Goal: Information Seeking & Learning: Learn about a topic

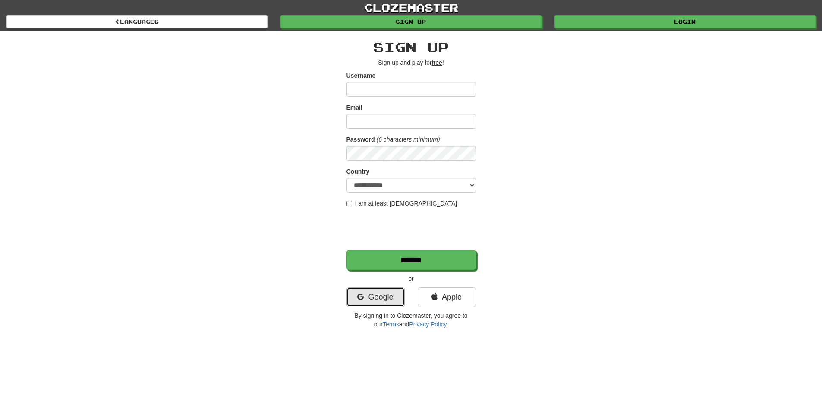
click at [389, 294] on link "Google" at bounding box center [376, 297] width 58 height 20
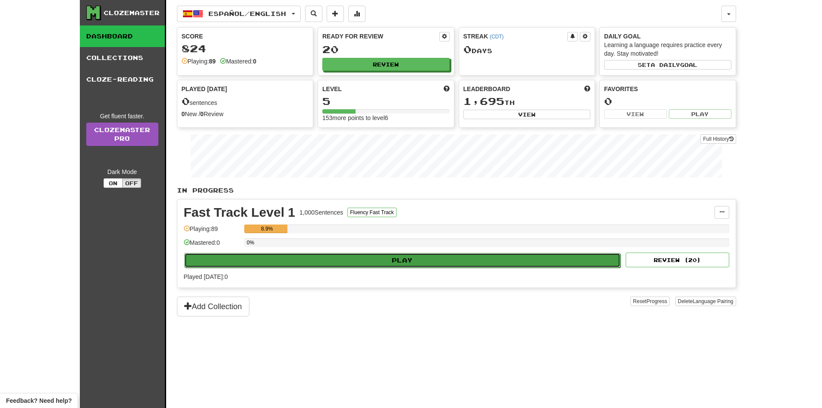
click at [343, 267] on button "Play" at bounding box center [402, 260] width 437 height 15
select select "**"
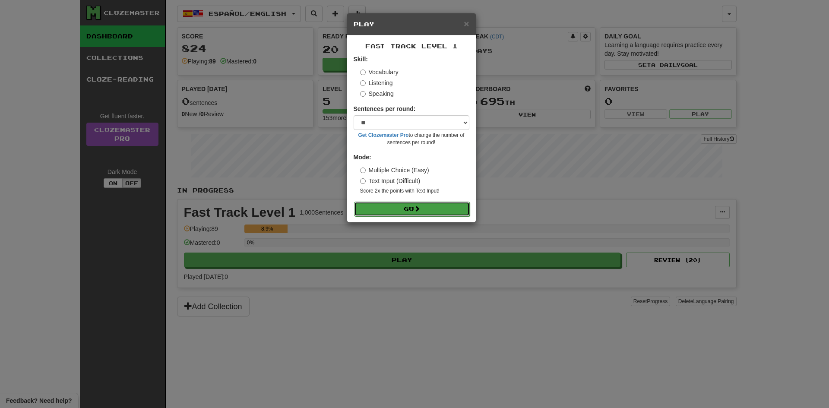
click at [385, 212] on button "Go" at bounding box center [412, 209] width 116 height 15
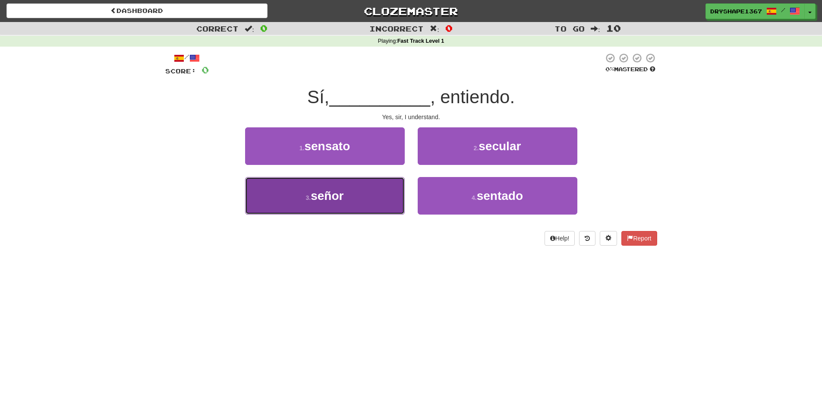
click at [363, 193] on button "3 . señor" at bounding box center [325, 196] width 160 height 38
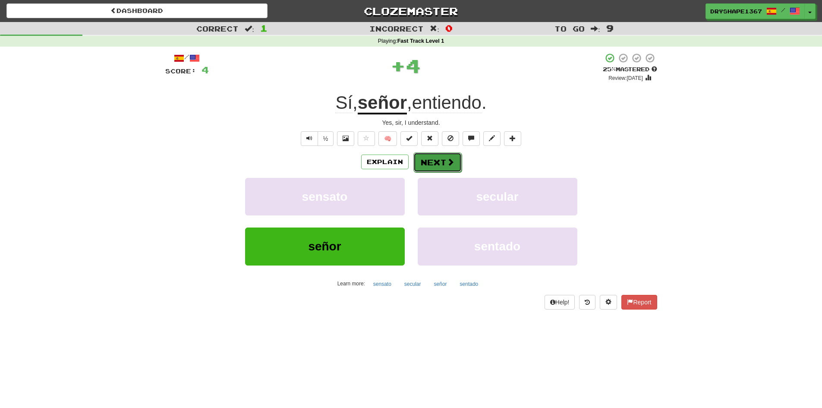
click at [444, 161] on button "Next" at bounding box center [438, 162] width 48 height 20
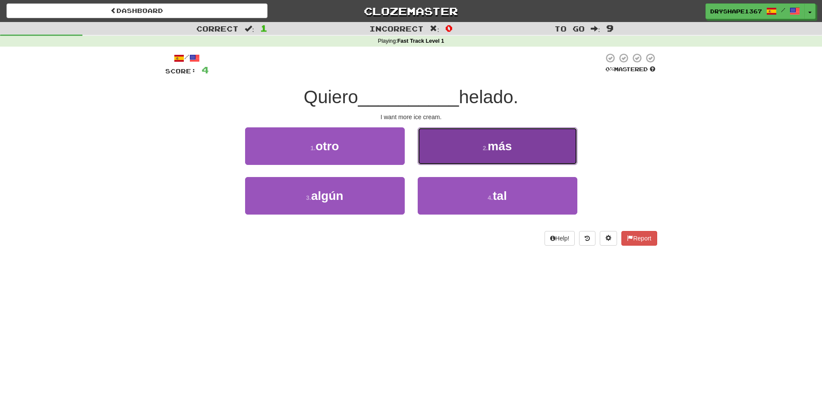
click at [425, 148] on button "2 . más" at bounding box center [498, 146] width 160 height 38
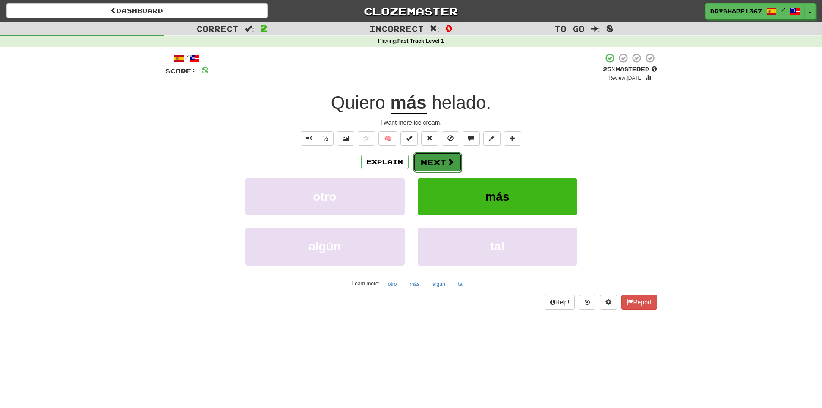
click at [440, 168] on button "Next" at bounding box center [438, 162] width 48 height 20
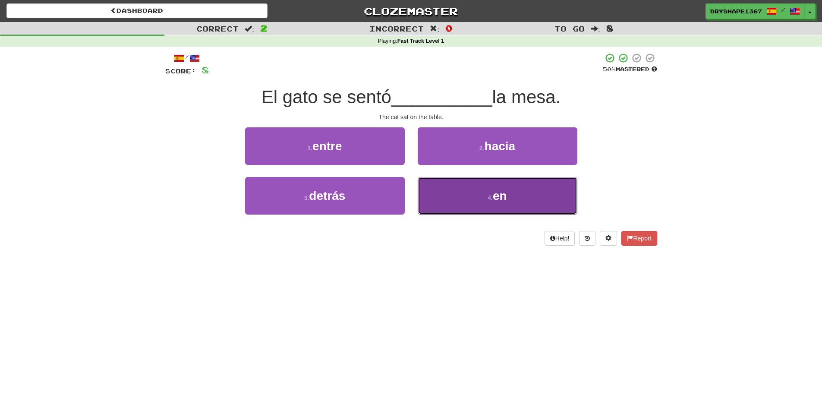
click at [447, 184] on button "4 . en" at bounding box center [498, 196] width 160 height 38
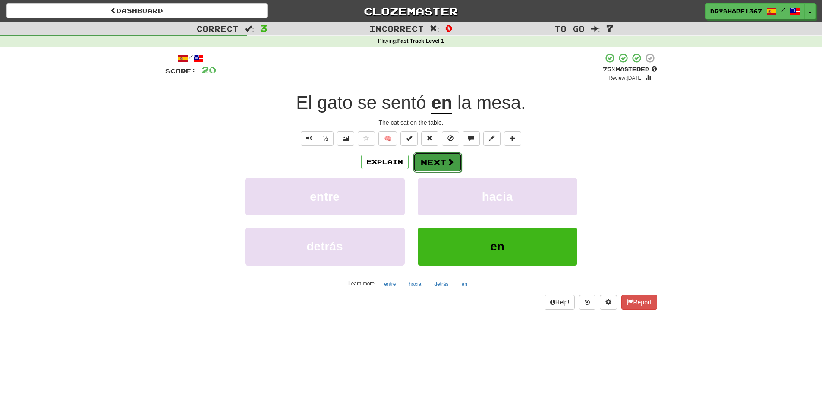
click at [433, 158] on button "Next" at bounding box center [438, 162] width 48 height 20
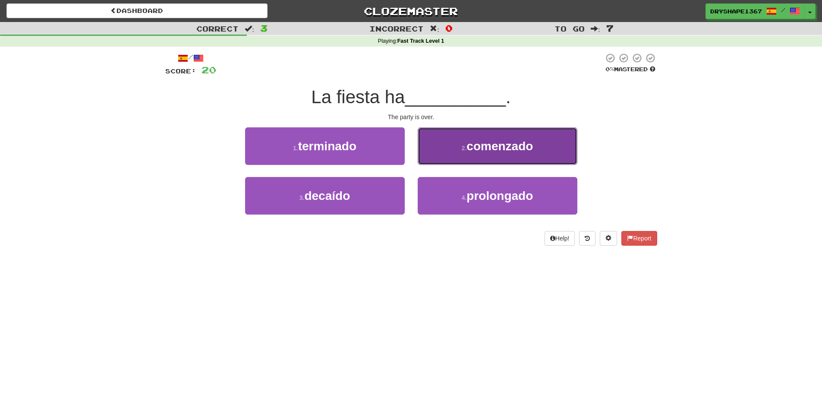
click at [456, 139] on button "2 . comenzado" at bounding box center [498, 146] width 160 height 38
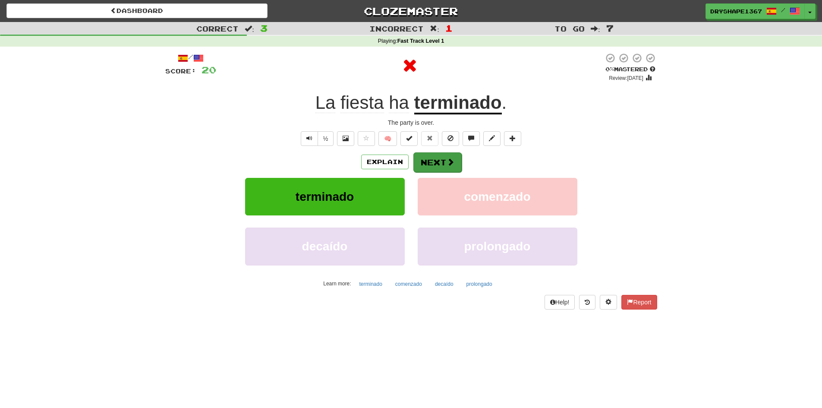
click at [412, 161] on div "Explain Next" at bounding box center [411, 162] width 492 height 20
click at [424, 157] on button "Next" at bounding box center [438, 162] width 48 height 20
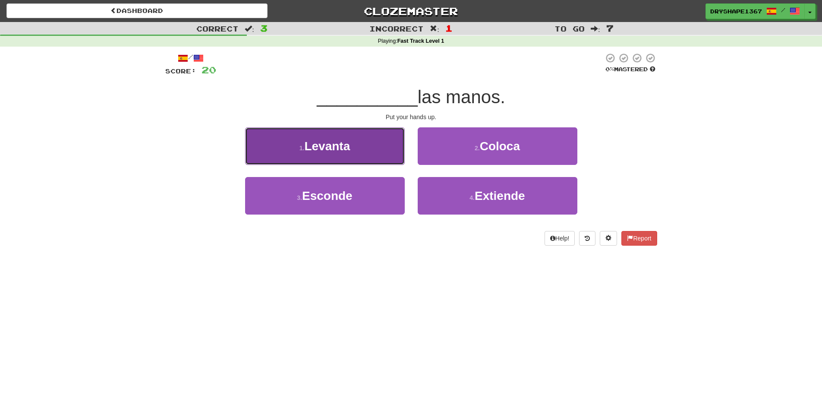
click at [371, 154] on button "1 . Levanta" at bounding box center [325, 146] width 160 height 38
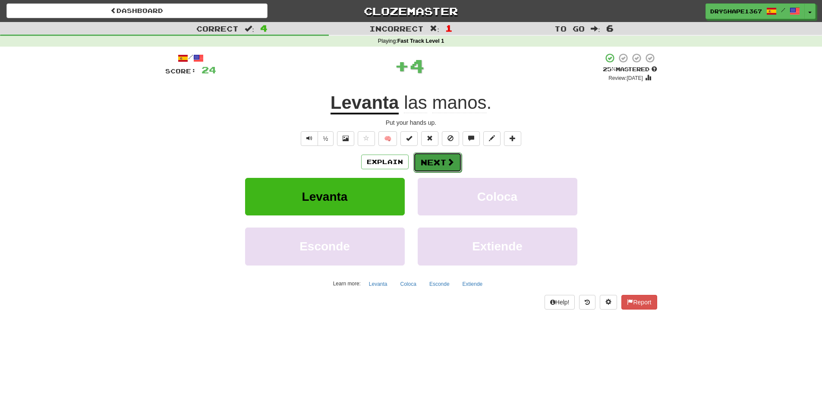
click at [423, 155] on button "Next" at bounding box center [438, 162] width 48 height 20
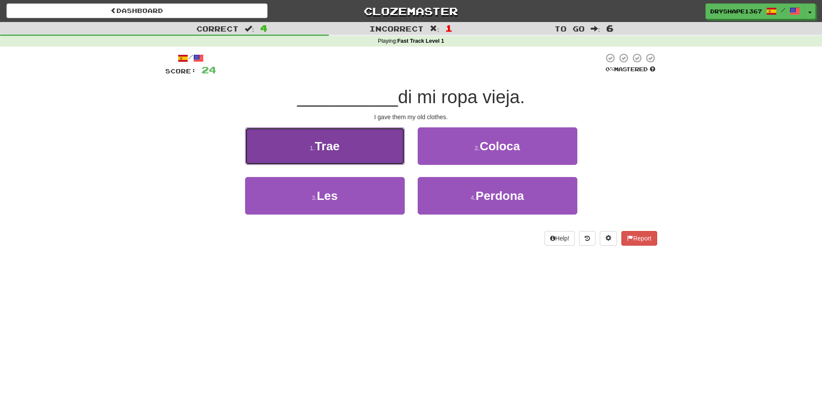
click at [372, 159] on button "1 . Trae" at bounding box center [325, 146] width 160 height 38
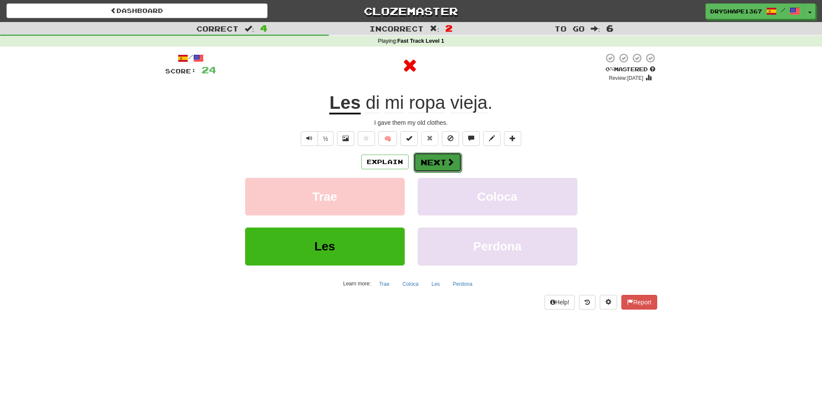
click at [436, 154] on button "Next" at bounding box center [438, 162] width 48 height 20
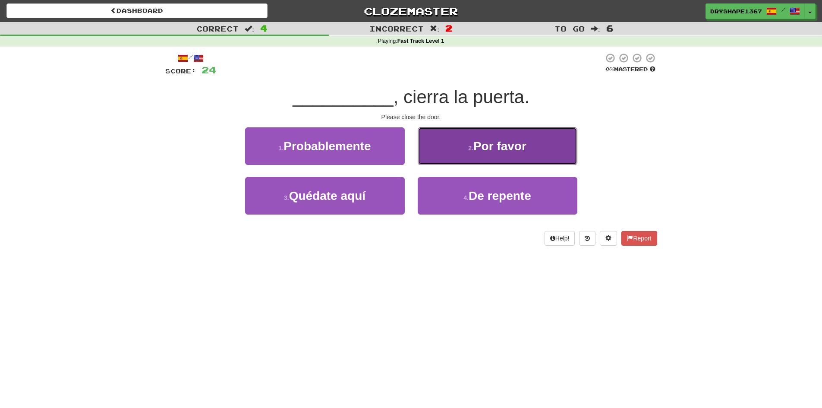
click at [464, 132] on button "2 . Por favor" at bounding box center [498, 146] width 160 height 38
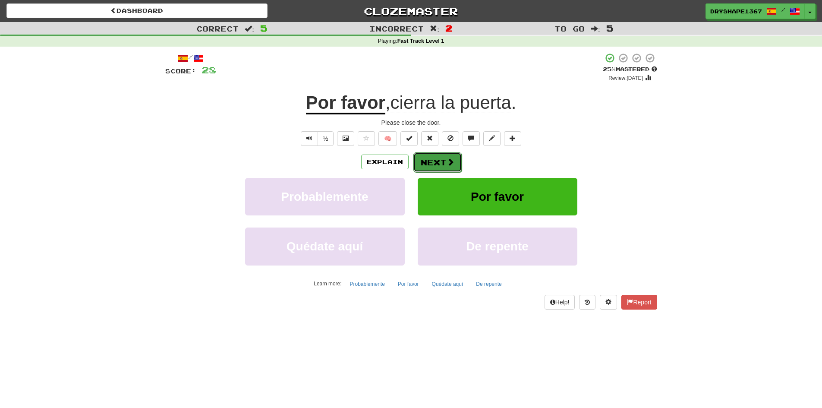
click at [425, 159] on button "Next" at bounding box center [438, 162] width 48 height 20
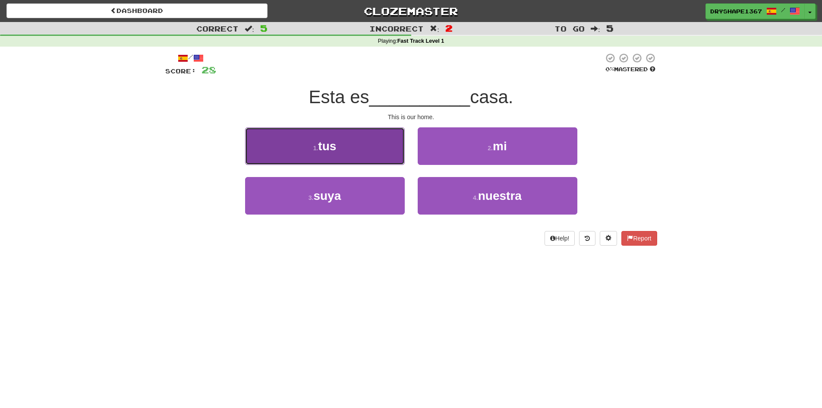
click at [390, 153] on button "1 . tus" at bounding box center [325, 146] width 160 height 38
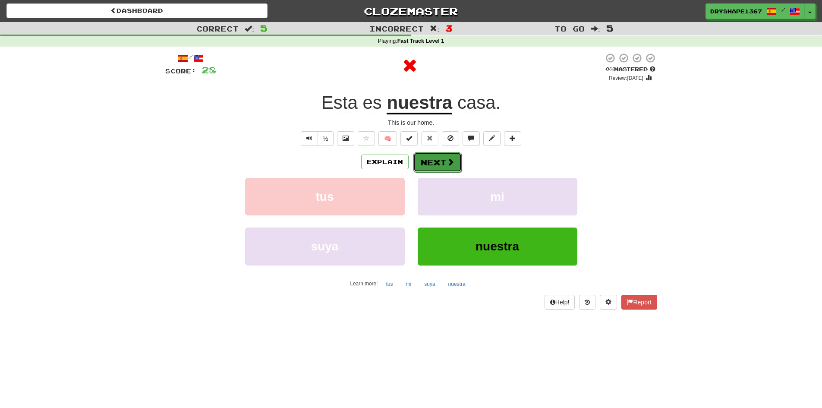
click at [432, 164] on button "Next" at bounding box center [438, 162] width 48 height 20
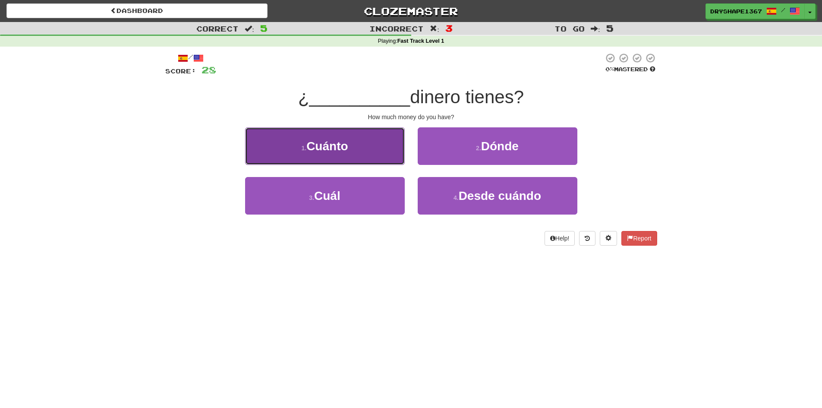
click at [372, 145] on button "1 . Cuánto" at bounding box center [325, 146] width 160 height 38
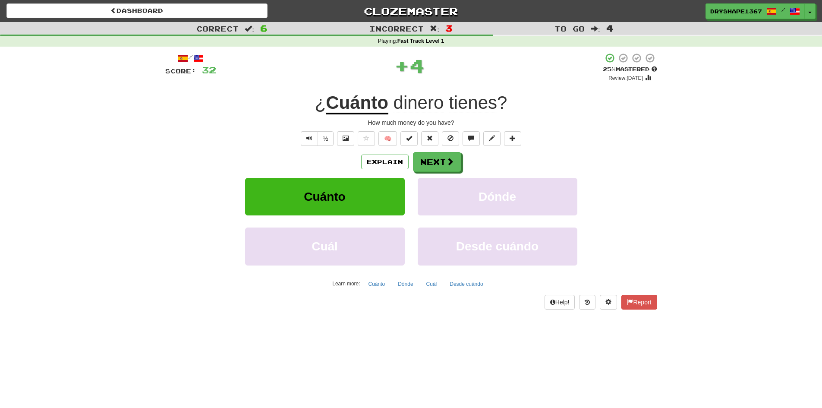
click at [466, 107] on span "tienes" at bounding box center [473, 102] width 48 height 21
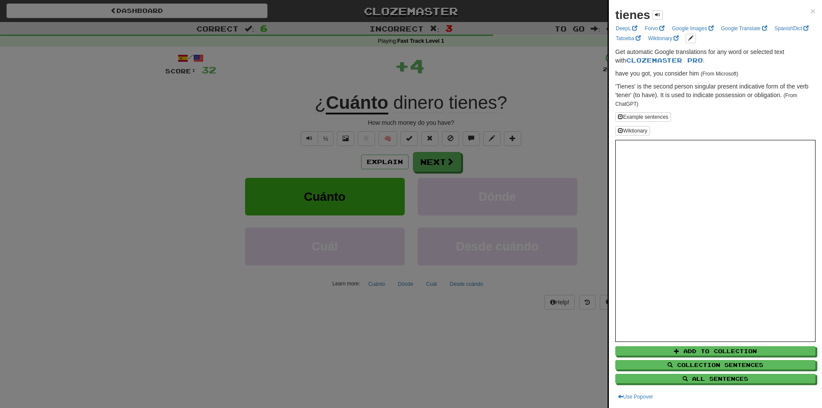
click at [466, 107] on div at bounding box center [411, 204] width 822 height 408
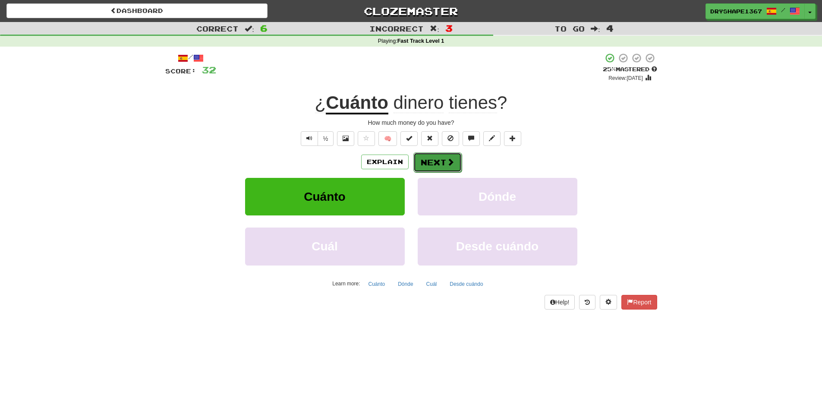
click at [424, 167] on button "Next" at bounding box center [438, 162] width 48 height 20
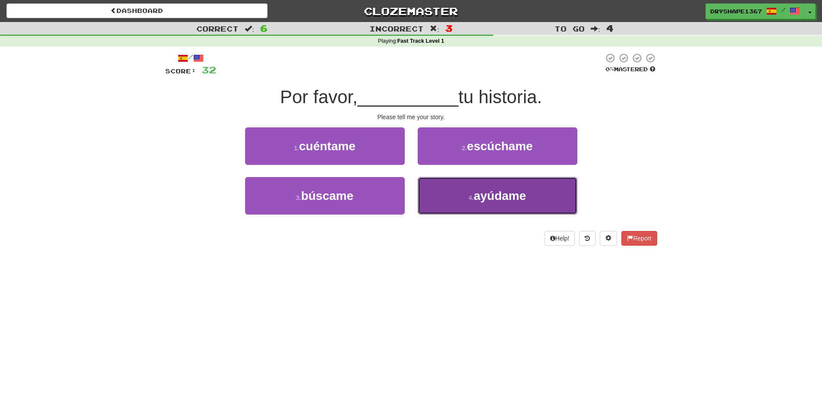
click at [457, 199] on button "4 . ayúdame" at bounding box center [498, 196] width 160 height 38
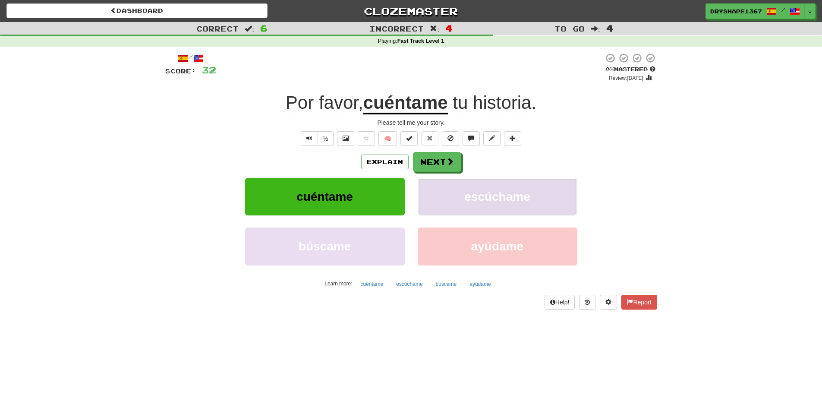
drag, startPoint x: 472, startPoint y: 199, endPoint x: 471, endPoint y: 194, distance: 5.3
click at [471, 194] on span "escúchame" at bounding box center [497, 196] width 66 height 13
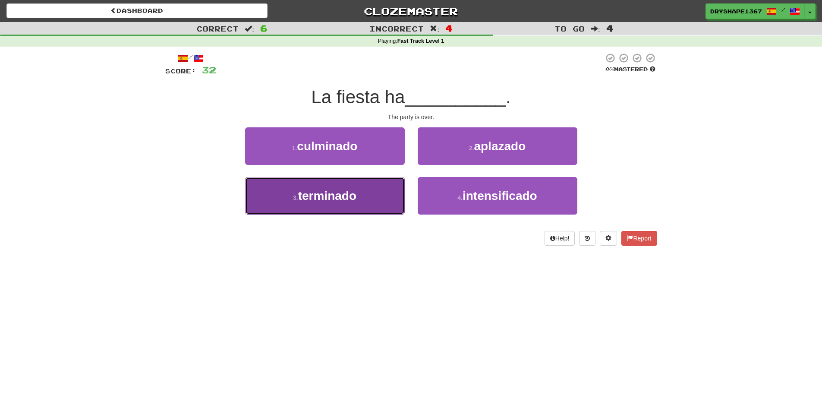
click at [363, 193] on button "3 . terminado" at bounding box center [325, 196] width 160 height 38
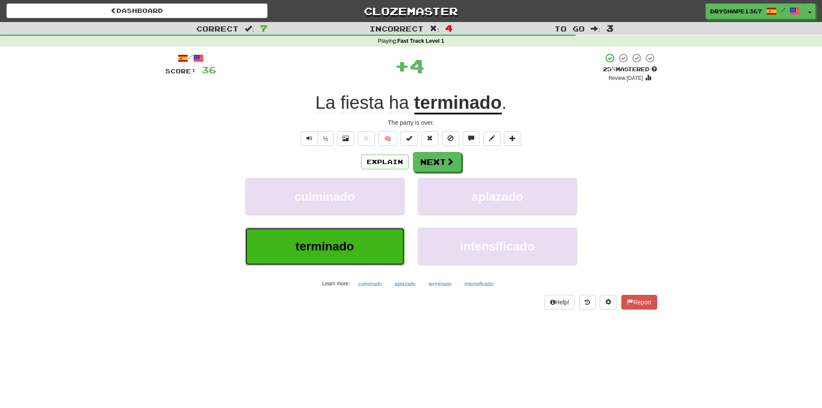
click at [390, 241] on button "terminado" at bounding box center [325, 246] width 160 height 38
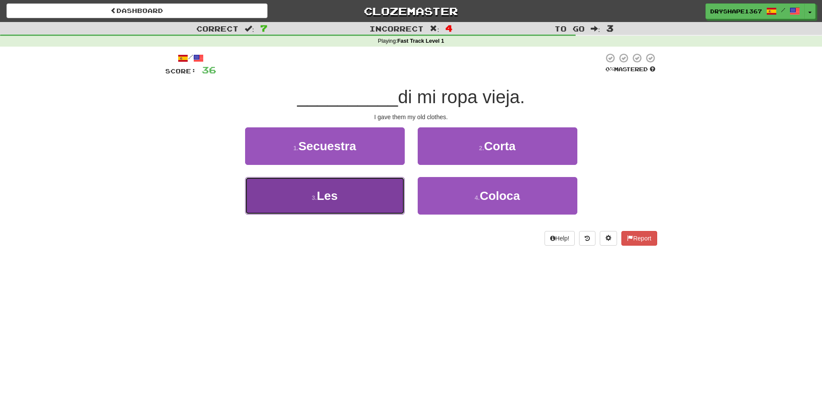
click at [359, 186] on button "3 . Les" at bounding box center [325, 196] width 160 height 38
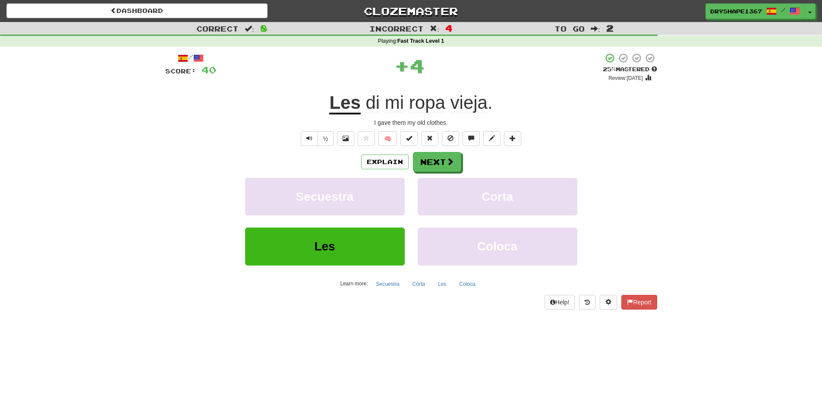
click at [434, 313] on div "/ Score: 40 + 4 25 % Mastered Review: 2025-08-21 Les di mi ropa vieja . I gave …" at bounding box center [411, 184] width 492 height 275
click at [437, 162] on button "Next" at bounding box center [438, 162] width 48 height 20
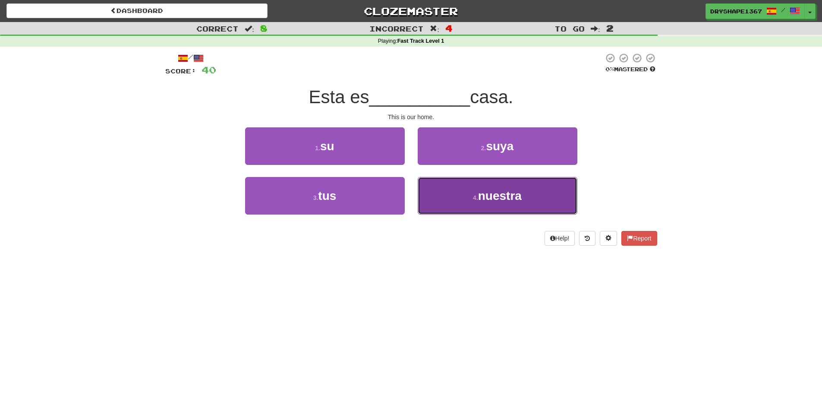
click at [486, 203] on button "4 . nuestra" at bounding box center [498, 196] width 160 height 38
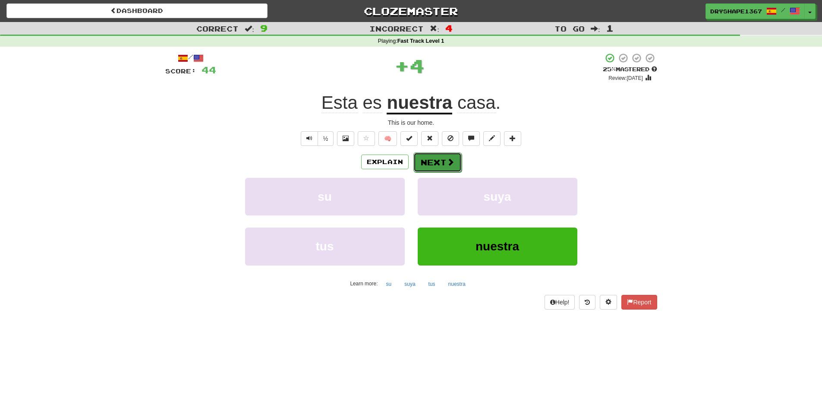
click at [443, 165] on button "Next" at bounding box center [438, 162] width 48 height 20
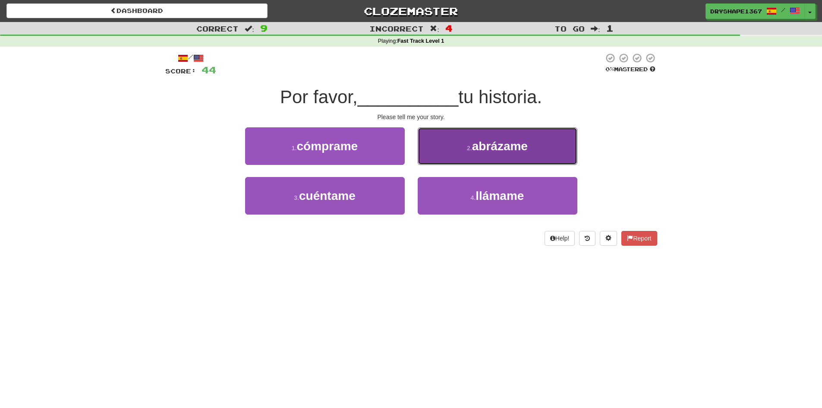
click at [436, 152] on button "2 . abrázame" at bounding box center [498, 146] width 160 height 38
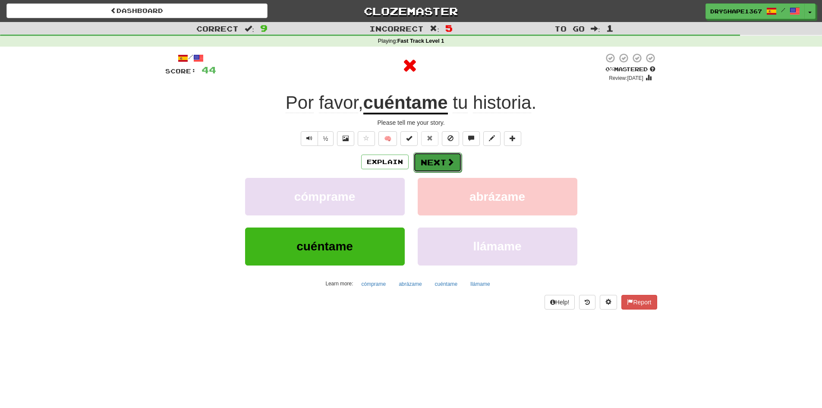
click at [420, 167] on button "Next" at bounding box center [438, 162] width 48 height 20
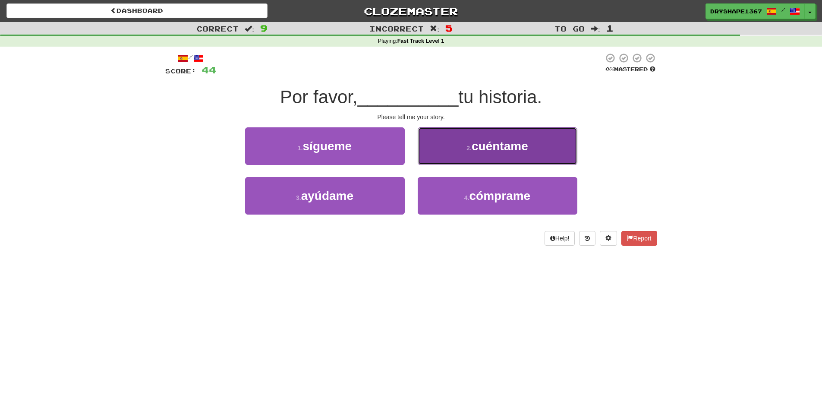
click at [496, 155] on button "2 . cuéntame" at bounding box center [498, 146] width 160 height 38
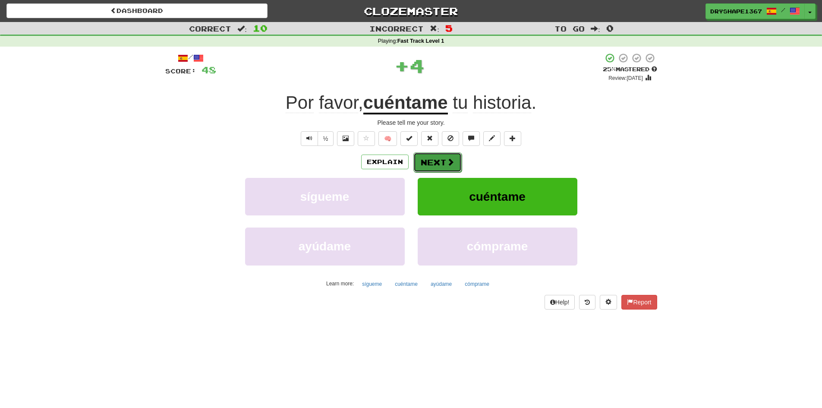
click at [439, 158] on button "Next" at bounding box center [438, 162] width 48 height 20
